Goal: Information Seeking & Learning: Check status

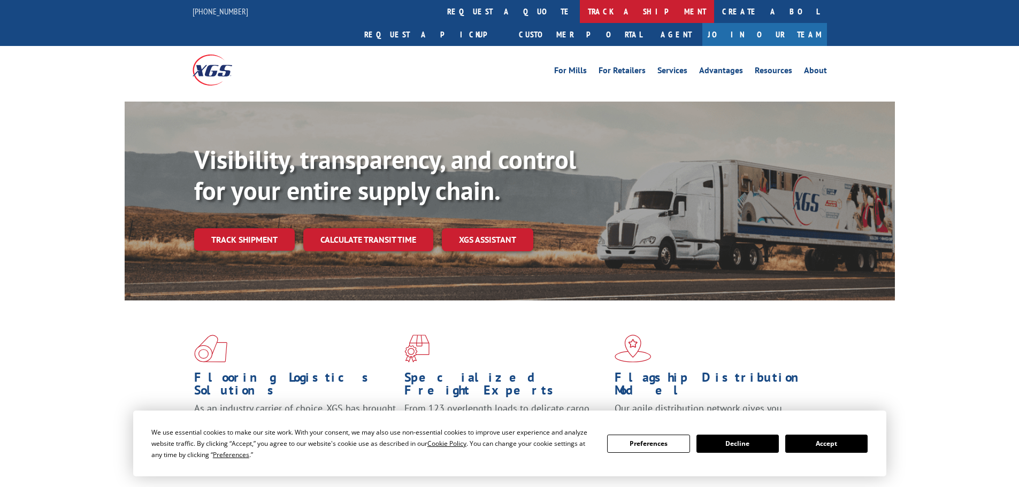
click at [580, 6] on link "track a shipment" at bounding box center [647, 11] width 134 height 23
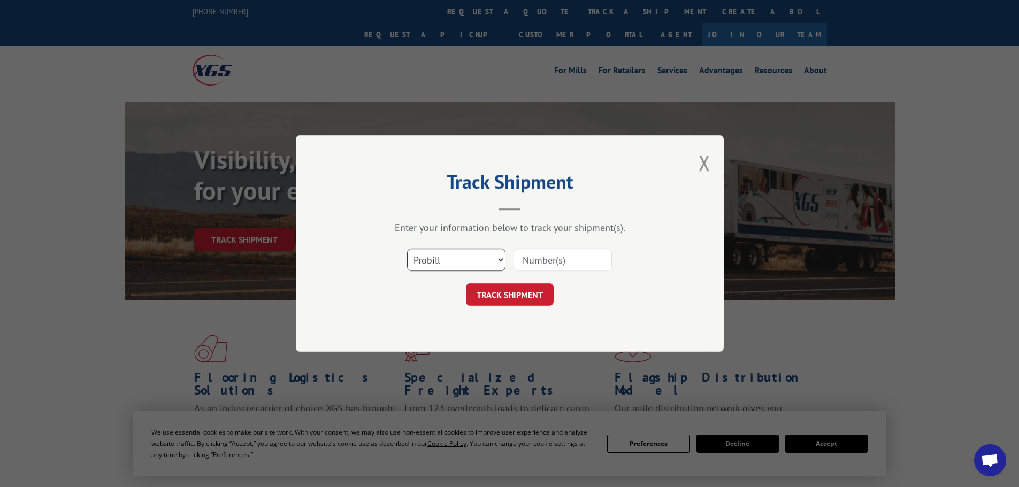
click at [452, 258] on select "Select category... Probill BOL PO" at bounding box center [456, 260] width 98 height 22
select select "bol"
click at [407, 249] on select "Select category... Probill BOL PO" at bounding box center [456, 260] width 98 height 22
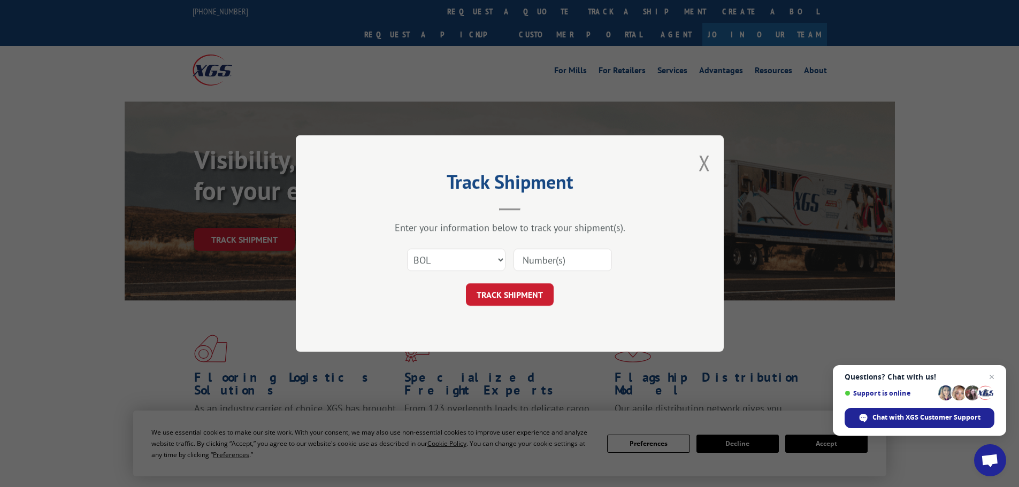
click at [542, 258] on input at bounding box center [563, 260] width 98 height 22
paste input "5317572"
type input "5317572"
click at [523, 298] on button "TRACK SHIPMENT" at bounding box center [510, 295] width 88 height 22
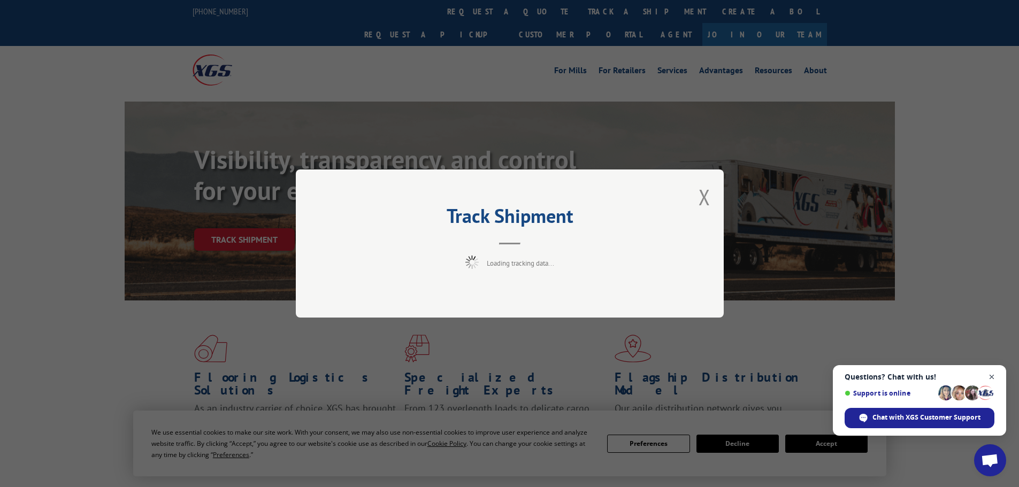
click at [992, 375] on span "Close chat" at bounding box center [991, 377] width 13 height 13
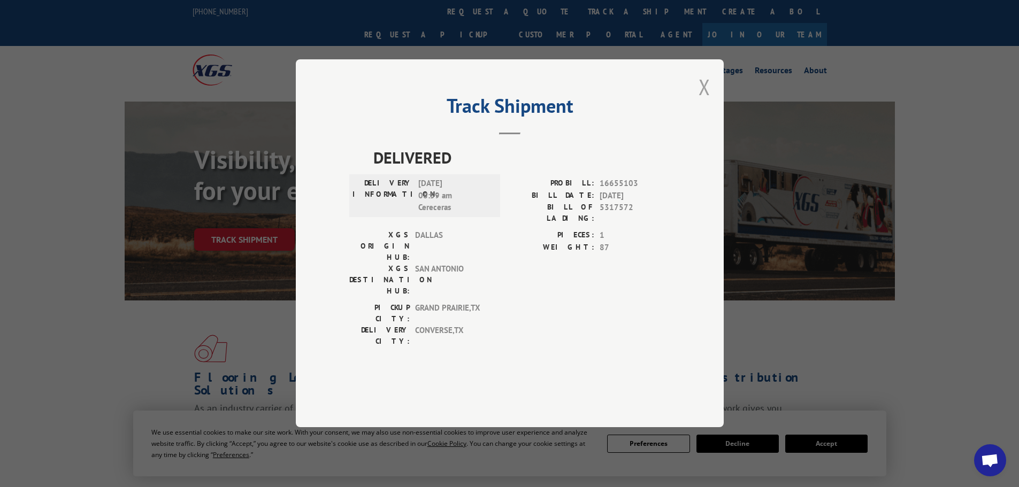
click at [702, 101] on button "Close modal" at bounding box center [705, 87] width 12 height 28
